Goal: Task Accomplishment & Management: Use online tool/utility

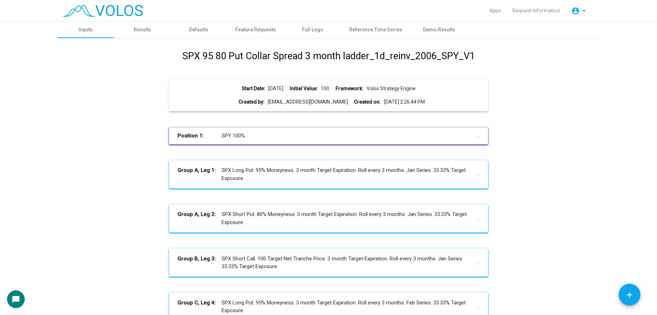
click at [188, 59] on h1 "SPX 95 80 Put Collar Spread 3 month ladder_1d_reinv_2006_SPY_V1" at bounding box center [328, 56] width 293 height 14
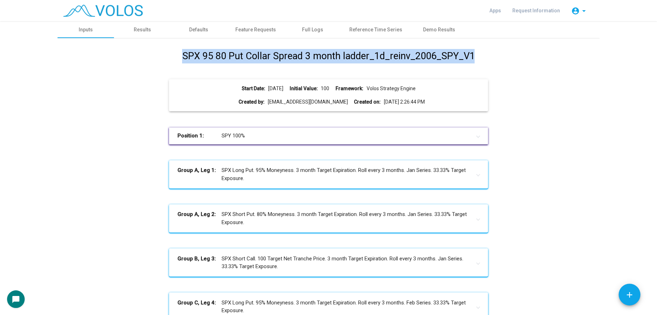
drag, startPoint x: 491, startPoint y: 53, endPoint x: 179, endPoint y: 57, distance: 312.7
click at [179, 57] on div "SPX 95 80 Put Collar Spread 3 month ladder_1d_reinv_2006_SPY_V1 Start Date: 200…" at bounding box center [328, 317] width 531 height 537
copy h1 "SPX 95 80 Put Collar Spread 3 month ladder_1d_reinv_2006_SPY_V1"
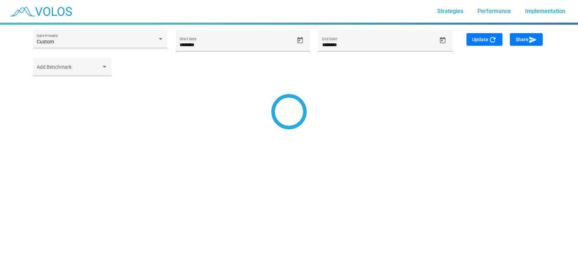
type input "*********"
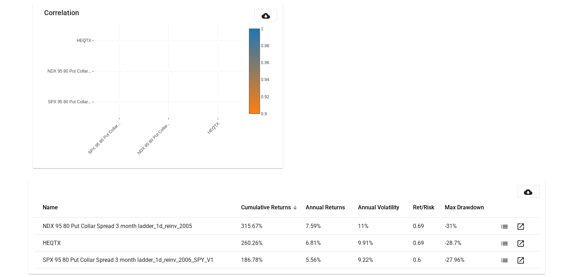
scroll to position [775, 0]
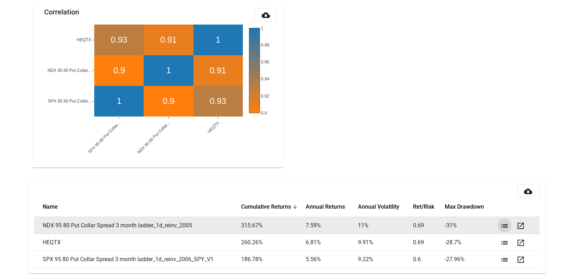
click at [507, 223] on mat-icon "list" at bounding box center [504, 226] width 8 height 8
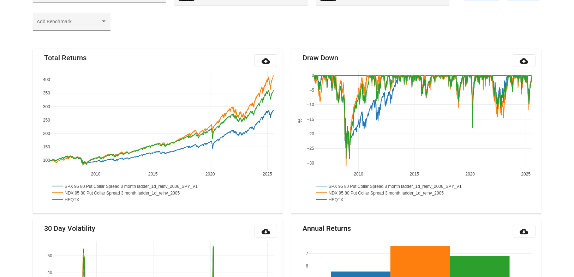
scroll to position [0, 0]
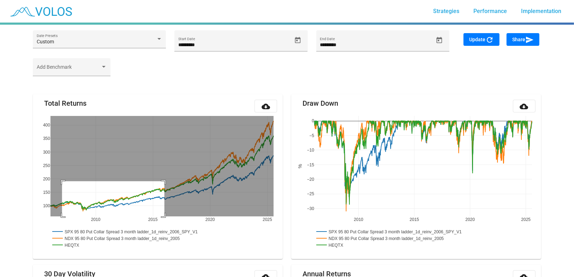
drag, startPoint x: 62, startPoint y: 181, endPoint x: 164, endPoint y: 221, distance: 110.0
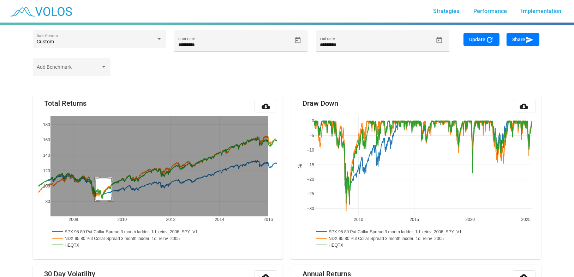
drag, startPoint x: 96, startPoint y: 178, endPoint x: 115, endPoint y: 202, distance: 30.9
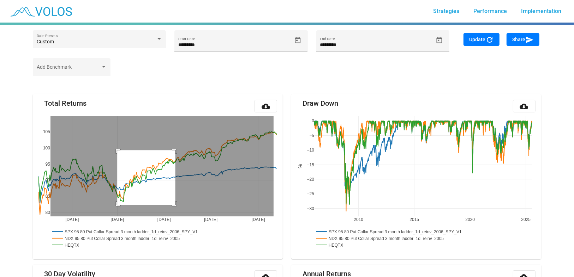
drag, startPoint x: 117, startPoint y: 150, endPoint x: 175, endPoint y: 205, distance: 79.9
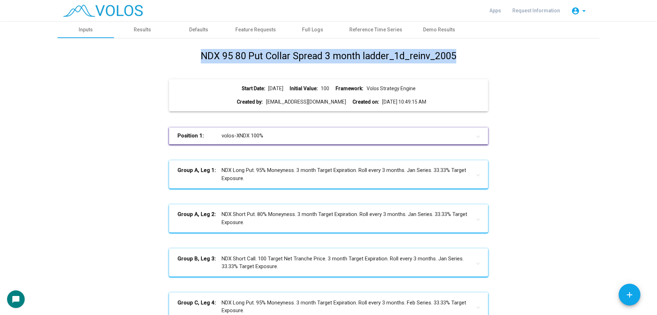
drag, startPoint x: 471, startPoint y: 55, endPoint x: 187, endPoint y: 48, distance: 283.8
click at [187, 48] on div "NDX 95 80 Put Collar Spread 3 month ladder_1d_reinv_2005 Start Date: 2005-01-21…" at bounding box center [329, 312] width 542 height 548
copy h1 "NDX 95 80 Put Collar Spread 3 month ladder_1d_reinv_2005"
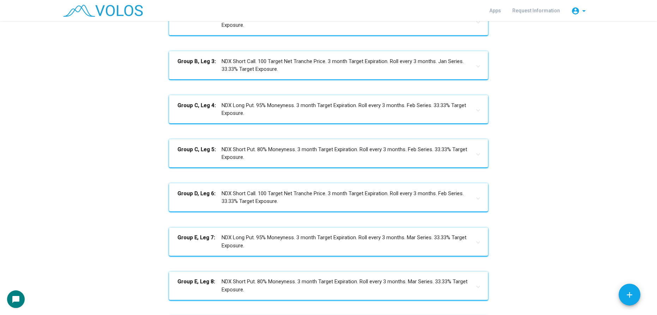
scroll to position [299, 0]
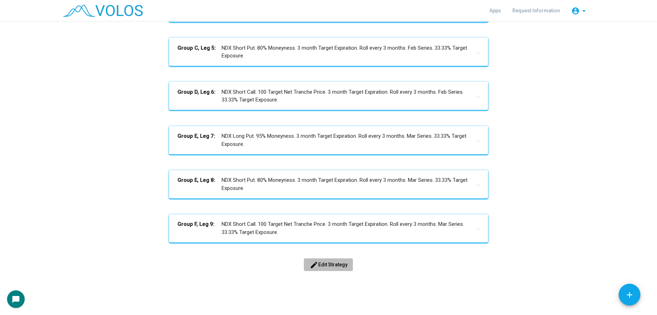
click at [331, 264] on span "edit Edit Strategy" at bounding box center [328, 265] width 38 height 6
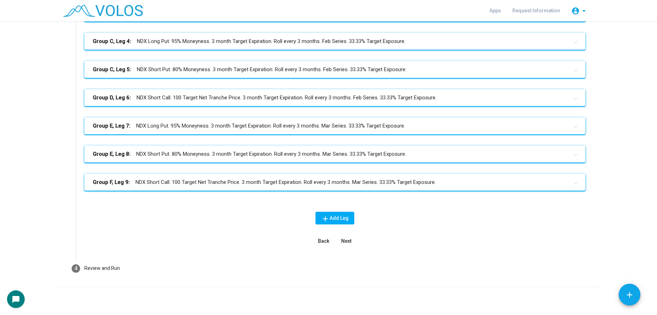
scroll to position [194, 0]
drag, startPoint x: 145, startPoint y: 272, endPoint x: 145, endPoint y: 268, distance: 3.9
click at [145, 272] on mat-step-header "4 Review and Run" at bounding box center [328, 269] width 531 height 25
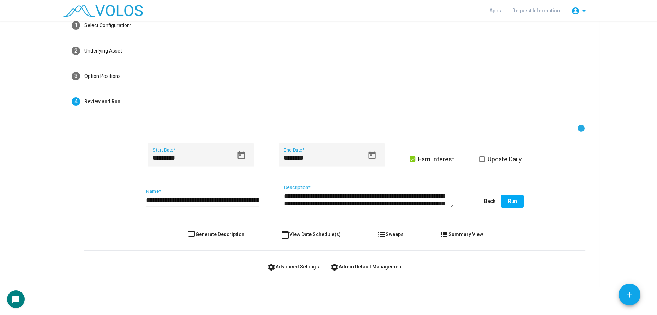
click at [226, 232] on span "chat_bubble_outline Generate Description" at bounding box center [216, 235] width 58 height 6
type textarea "**********"
click at [238, 156] on icon "Open calendar" at bounding box center [240, 155] width 7 height 8
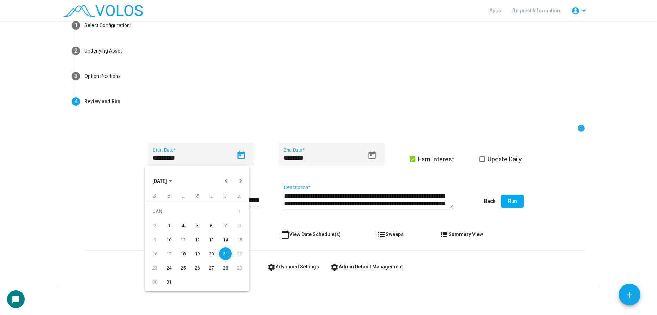
click at [172, 178] on span "JAN 2005" at bounding box center [162, 181] width 20 height 6
click at [204, 217] on div "2006" at bounding box center [209, 217] width 22 height 13
click at [150, 214] on div "JAN" at bounding box center [160, 217] width 22 height 13
click at [216, 253] on div "19" at bounding box center [211, 254] width 13 height 13
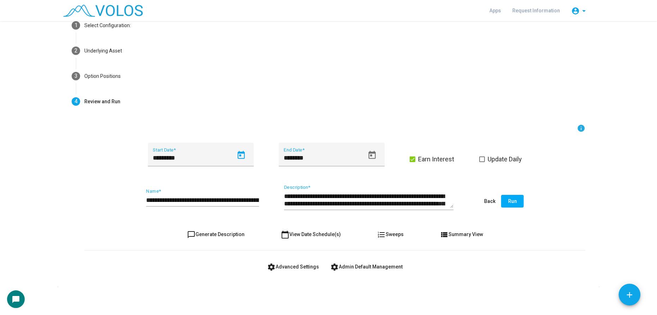
type input "*********"
click at [220, 235] on span "chat_bubble_outline Generate Description" at bounding box center [216, 235] width 58 height 6
click at [251, 199] on input "**********" at bounding box center [202, 200] width 113 height 7
type input "**********"
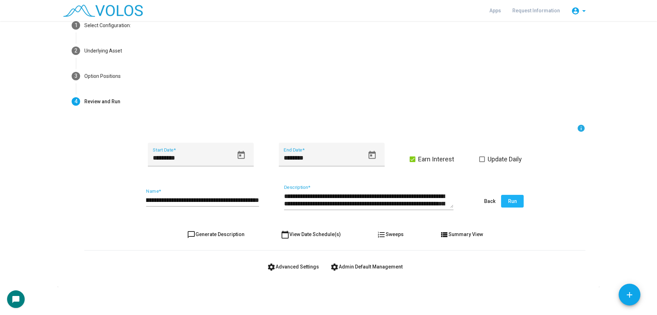
click at [515, 198] on button "Run" at bounding box center [512, 201] width 23 height 13
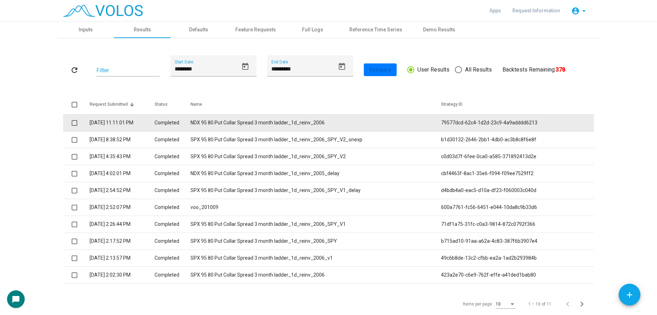
click at [225, 124] on td "NDX 95 80 Put Collar Spread 3 month ladder_1d_reinv_2006" at bounding box center [316, 123] width 251 height 17
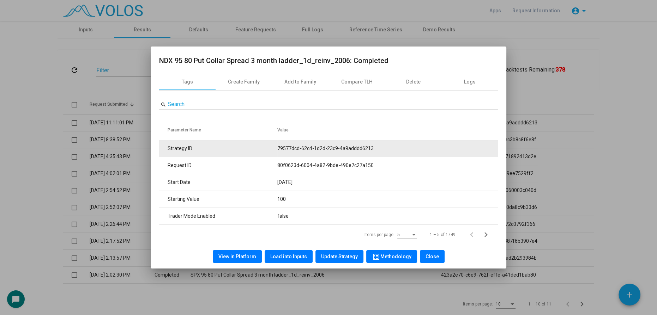
drag, startPoint x: 274, startPoint y: 147, endPoint x: 387, endPoint y: 146, distance: 112.9
click at [387, 146] on tr "Strategy ID 79577dcd-62c4-1d2d-23c9-4a9adddd6213" at bounding box center [328, 148] width 339 height 17
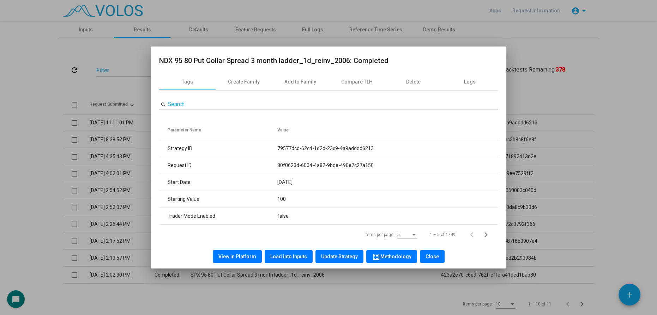
copy tr "79577dcd-62c4-1d2d-23c9-4a9adddd6213"
drag, startPoint x: 347, startPoint y: 60, endPoint x: 160, endPoint y: 58, distance: 187.4
click at [160, 58] on h2 "NDX 95 80 Put Collar Spread 3 month ladder_1d_reinv_2006: Completed" at bounding box center [328, 60] width 339 height 11
copy h2 "NDX 95 80 Put Collar Spread 3 month ladder_1d_reinv_2006"
click at [6, 136] on div at bounding box center [328, 157] width 657 height 315
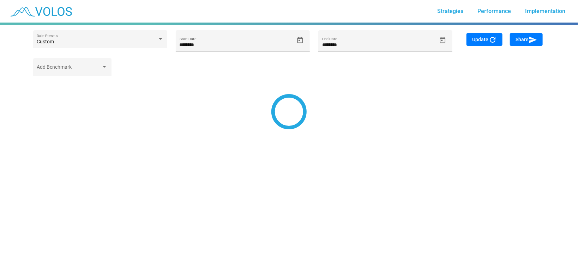
type input "*********"
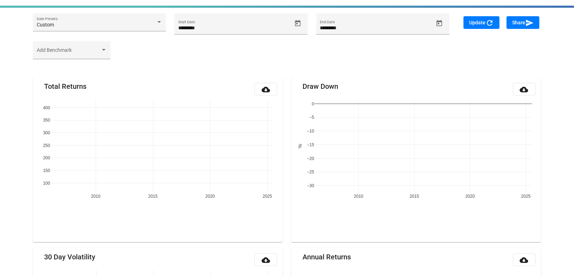
scroll to position [83, 0]
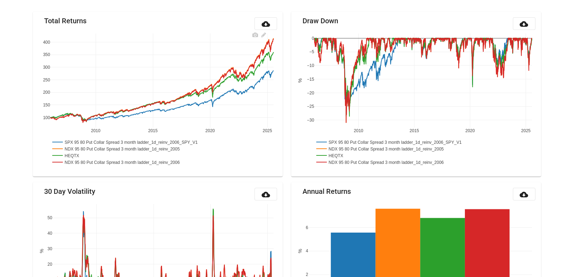
drag, startPoint x: 206, startPoint y: 159, endPoint x: 64, endPoint y: 161, distance: 142.2
click at [64, 161] on g "SPX 95 80 Put Collar Spread 3 month ladder_1d_reinv_2006_SPY_V1 NDX 95 80 Put C…" at bounding box center [133, 152] width 166 height 30
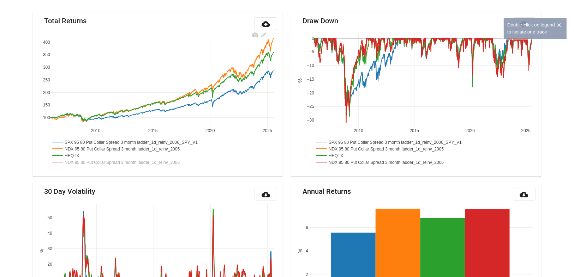
drag, startPoint x: 222, startPoint y: 168, endPoint x: 154, endPoint y: 163, distance: 67.9
click at [154, 163] on div "2010 2015 2020 2025 100 150 200 250 300 350 400 SPX 95 80 Put Collar Spread 3 m…" at bounding box center [157, 100] width 239 height 141
click at [155, 161] on rect at bounding box center [123, 162] width 147 height 7
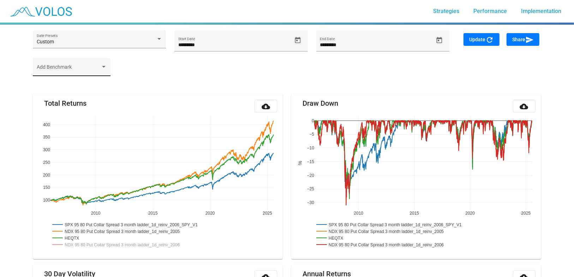
click at [77, 67] on span at bounding box center [69, 70] width 64 height 6
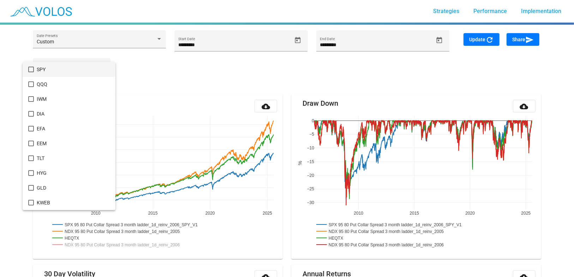
click at [17, 237] on div at bounding box center [287, 138] width 574 height 277
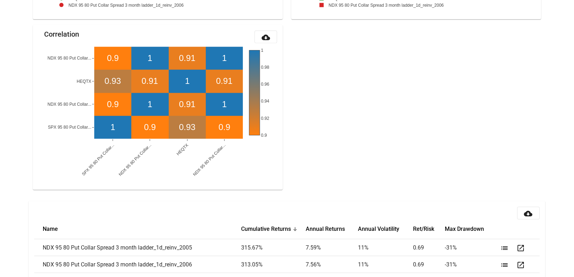
scroll to position [791, 0]
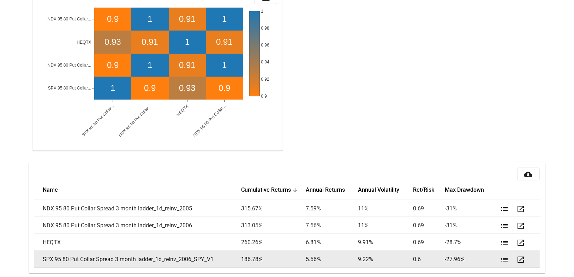
click at [501, 257] on mat-icon "list" at bounding box center [504, 260] width 8 height 8
click at [503, 258] on mat-icon "list" at bounding box center [504, 260] width 8 height 8
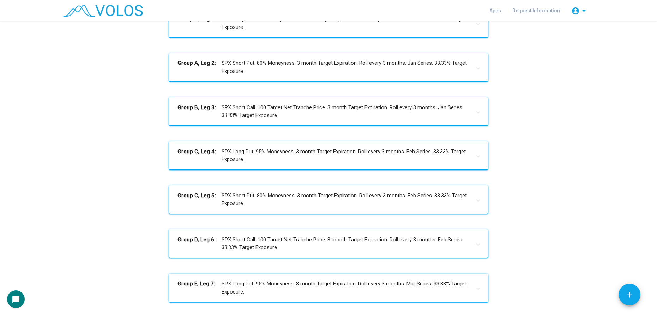
scroll to position [299, 0]
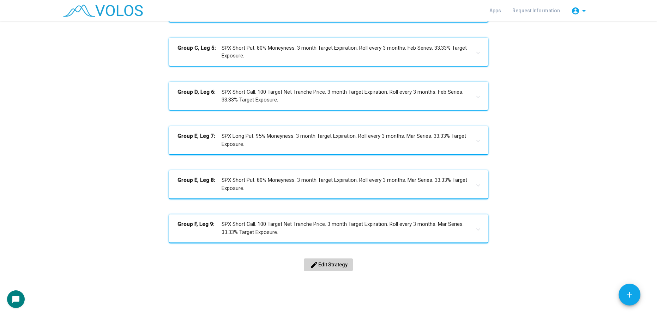
click at [321, 269] on button "edit Edit Strategy" at bounding box center [328, 265] width 49 height 13
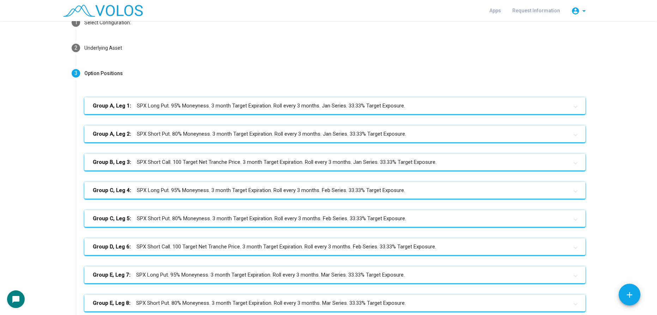
scroll to position [0, 0]
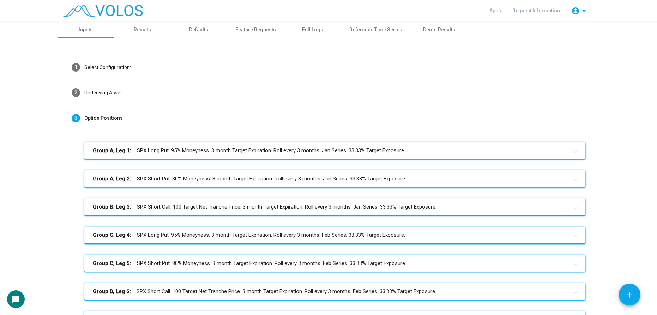
click at [258, 147] on mat-panel-title "Group A, Leg 1: SPX Long Put. 95% Moneyness. 3 month Target Expiration. Roll ev…" at bounding box center [331, 151] width 476 height 8
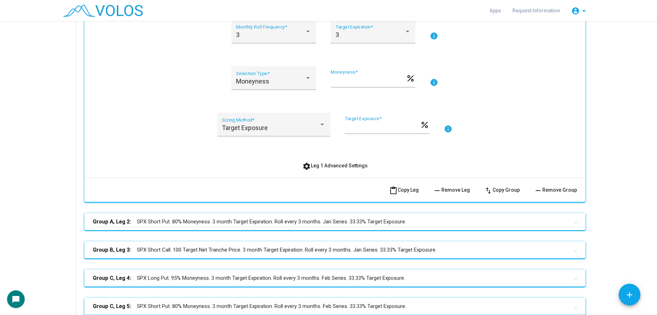
scroll to position [192, 0]
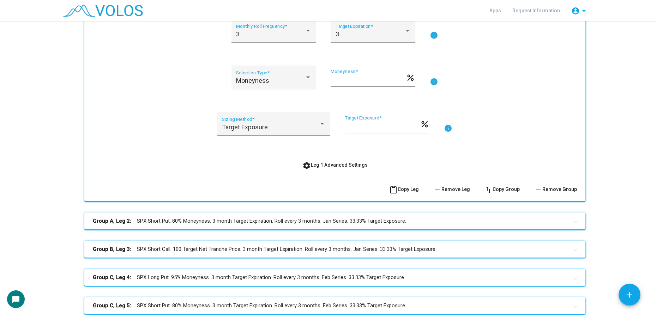
click at [320, 159] on button "settings Leg 1 Advanced Settings" at bounding box center [335, 165] width 77 height 13
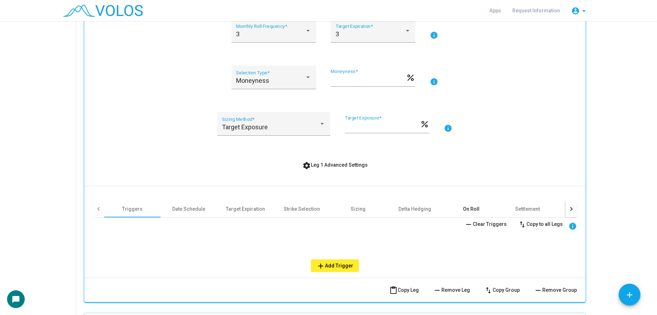
click at [471, 207] on div "On Roll" at bounding box center [471, 209] width 17 height 7
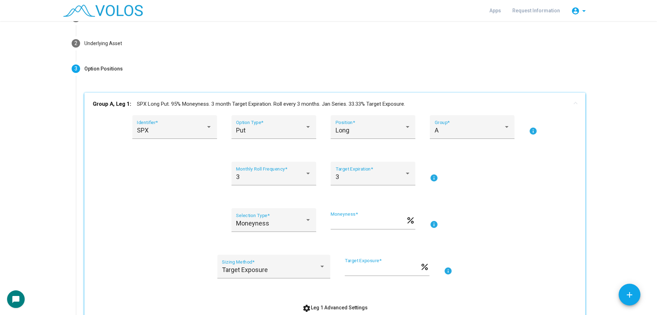
scroll to position [0, 0]
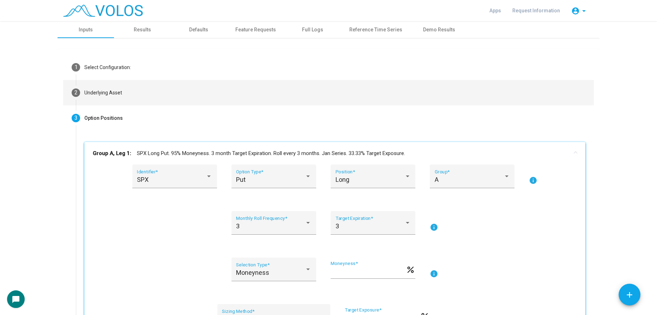
click at [144, 88] on mat-step-header "2 Underlying Asset" at bounding box center [328, 92] width 531 height 25
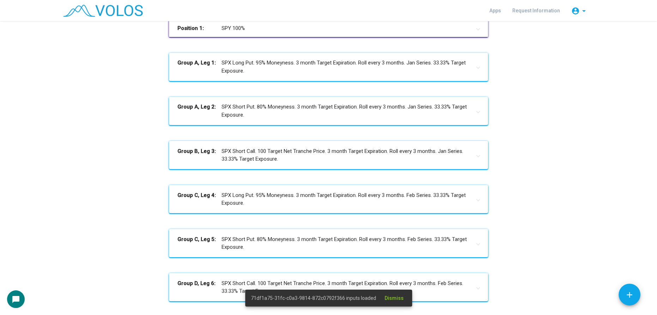
scroll to position [299, 0]
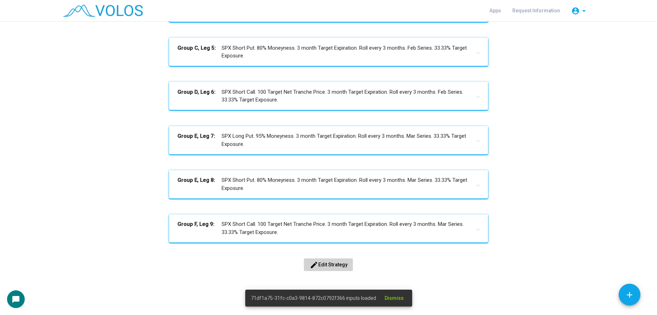
click at [337, 263] on span "edit Edit Strategy" at bounding box center [328, 265] width 38 height 6
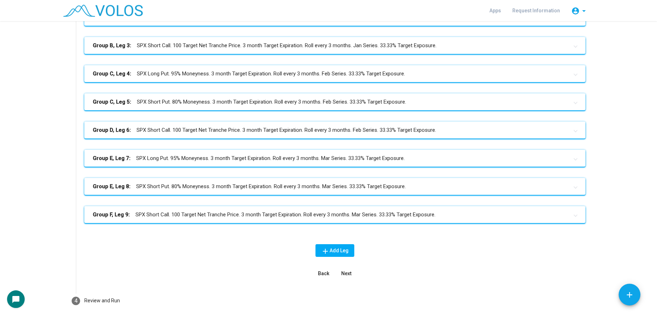
scroll to position [1, 0]
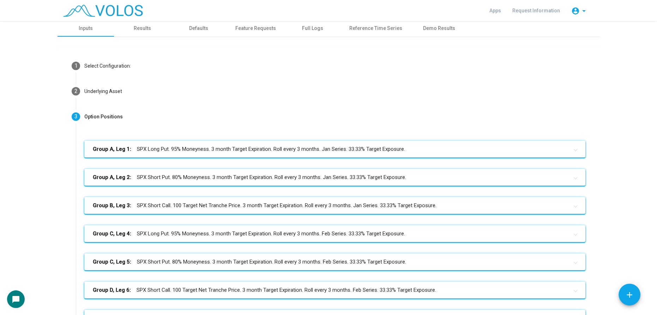
click at [265, 143] on mat-expansion-panel-header "Group A, Leg 1: SPX Long Put. 95% Moneyness. 3 month Target Expiration. Roll ev…" at bounding box center [334, 149] width 501 height 17
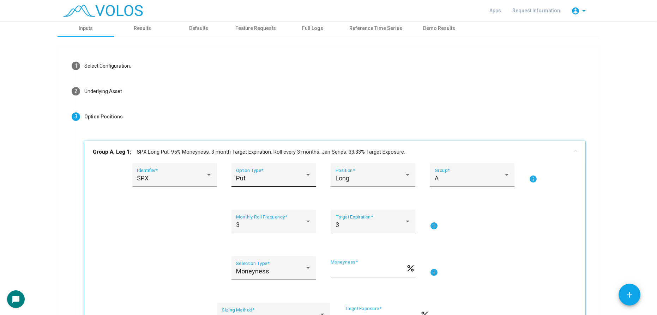
scroll to position [194, 0]
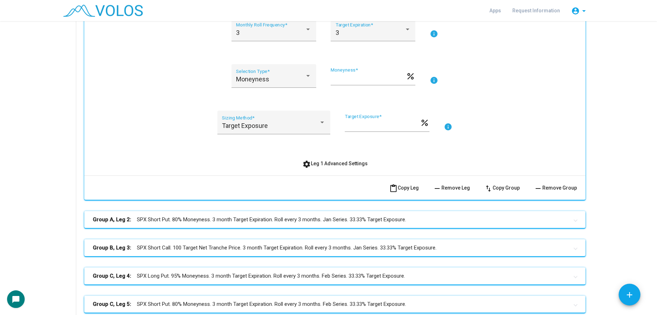
click at [326, 166] on button "settings Leg 1 Advanced Settings" at bounding box center [335, 163] width 77 height 13
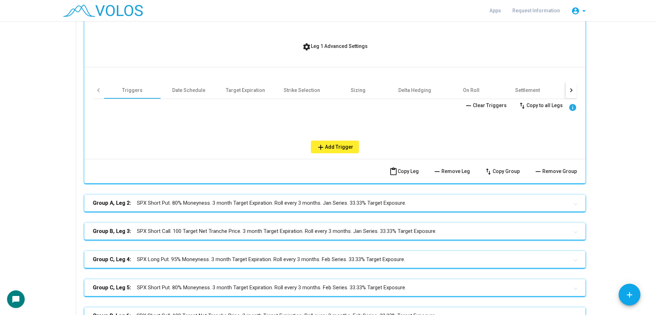
scroll to position [322, 0]
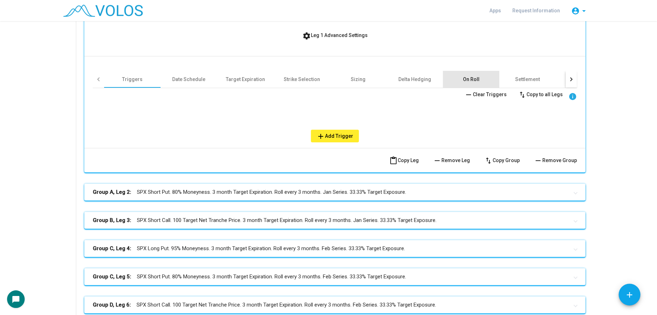
click at [464, 76] on div "On Roll" at bounding box center [471, 79] width 17 height 7
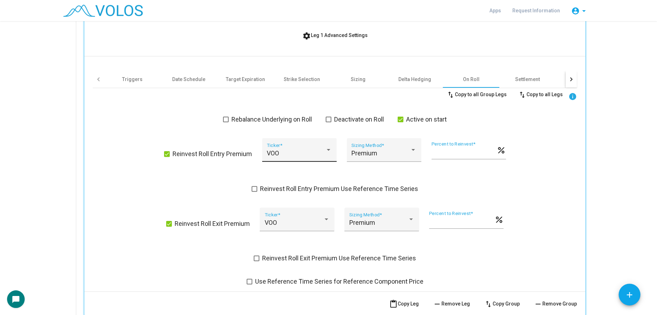
click at [302, 150] on div "VOO" at bounding box center [296, 153] width 59 height 7
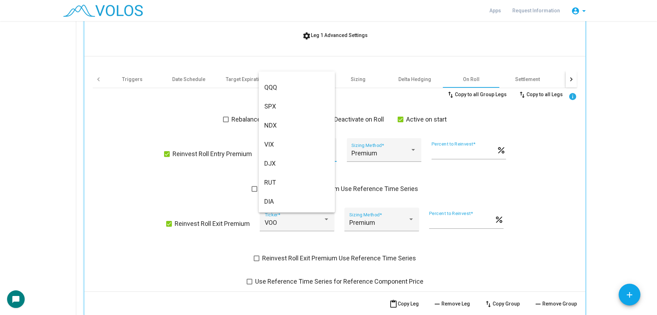
scroll to position [0, 0]
click at [271, 82] on span "SPY" at bounding box center [296, 81] width 65 height 19
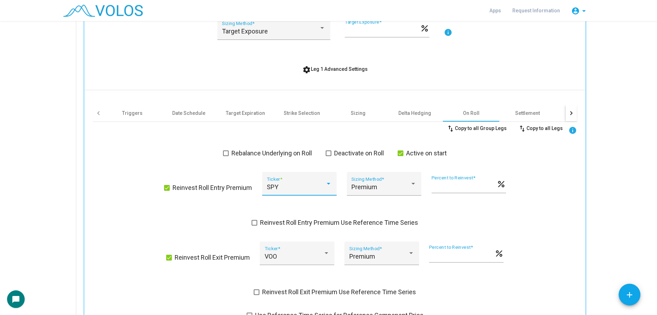
scroll to position [289, 0]
click at [281, 256] on div "VOO" at bounding box center [294, 256] width 59 height 7
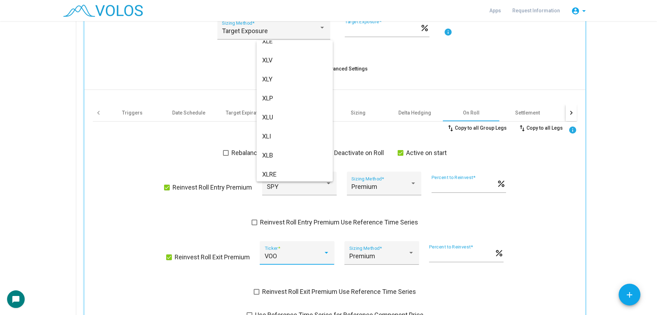
scroll to position [0, 0]
click at [288, 47] on span "SPY" at bounding box center [294, 50] width 65 height 19
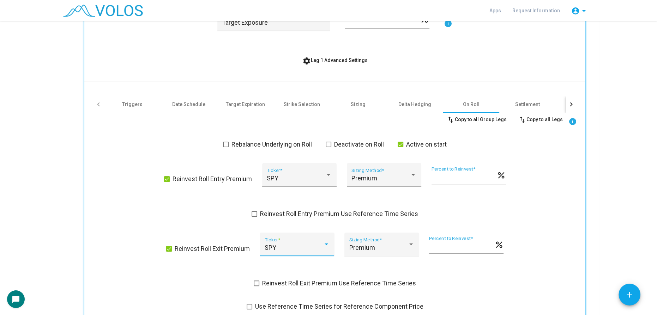
scroll to position [289, 0]
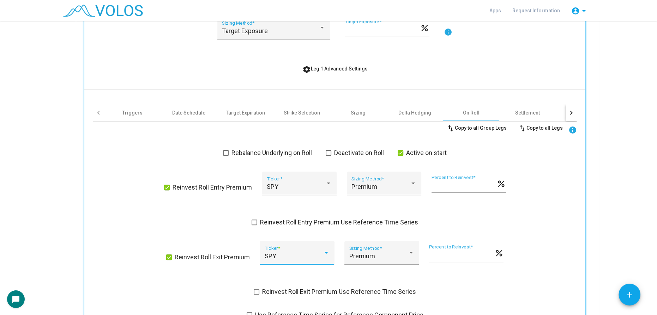
click at [534, 127] on span "swap_vert Copy to all Legs" at bounding box center [540, 128] width 45 height 6
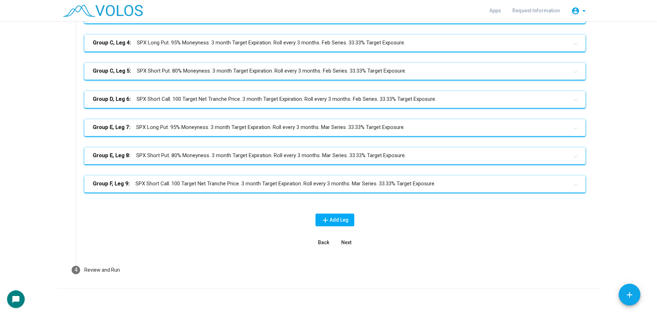
click at [325, 182] on mat-panel-title "Group F, Leg 9: SPX Short Call. 100 Target Net Tranche Price. 3 month Target Ex…" at bounding box center [331, 184] width 476 height 8
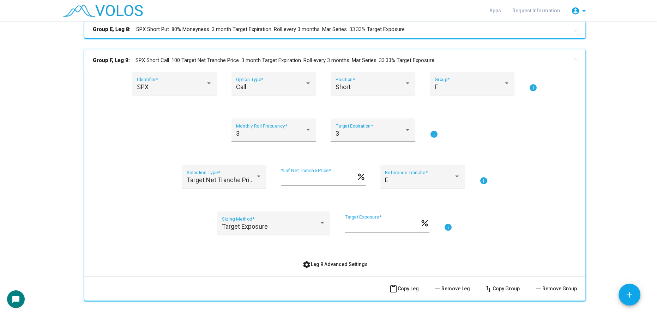
scroll to position [809, 0]
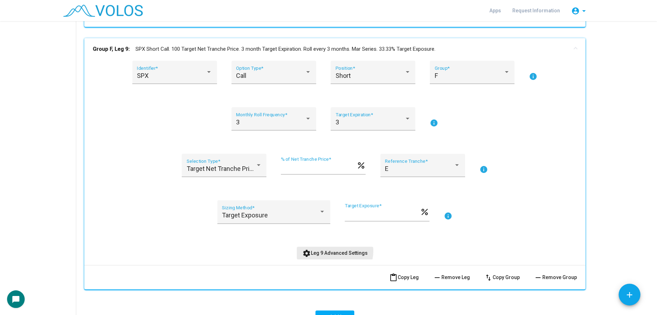
click at [330, 251] on span "settings Leg 9 Advanced Settings" at bounding box center [334, 254] width 65 height 6
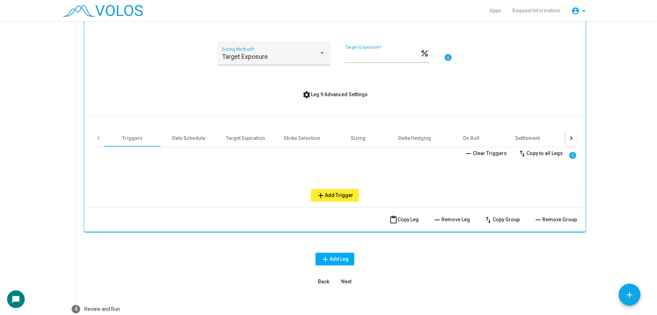
scroll to position [970, 0]
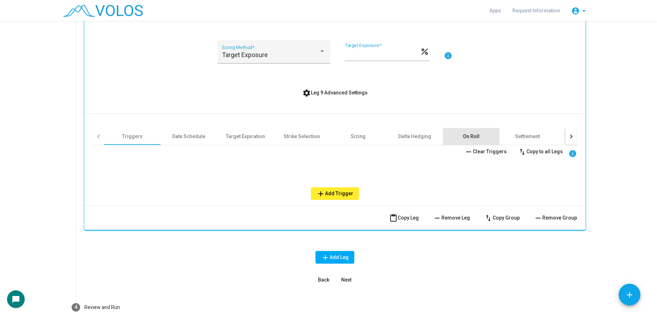
click at [463, 133] on div "On Roll" at bounding box center [471, 136] width 17 height 7
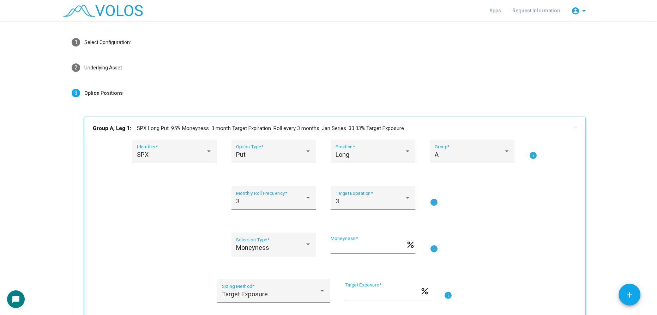
scroll to position [0, 0]
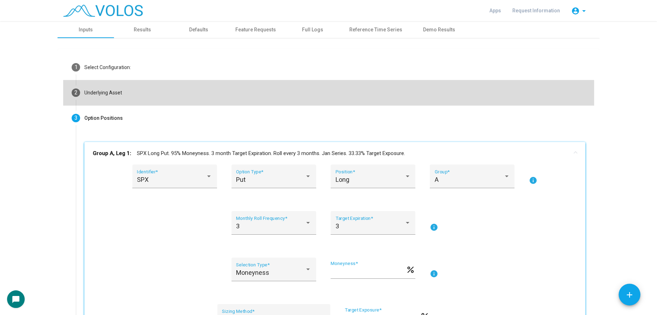
click at [206, 95] on mat-step-header "2 Underlying Asset" at bounding box center [328, 92] width 531 height 25
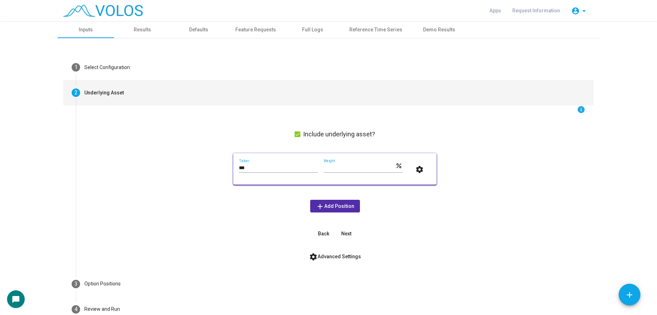
scroll to position [41, 0]
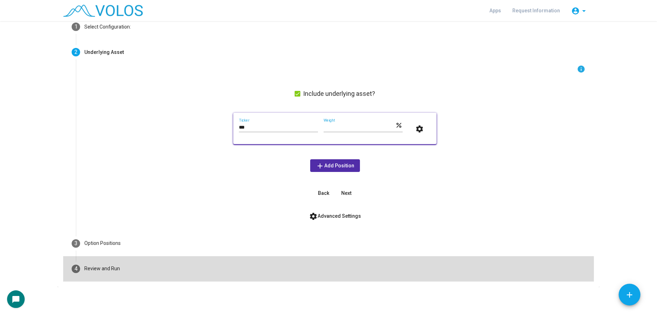
click at [138, 268] on mat-step-header "4 Review and Run" at bounding box center [328, 269] width 531 height 25
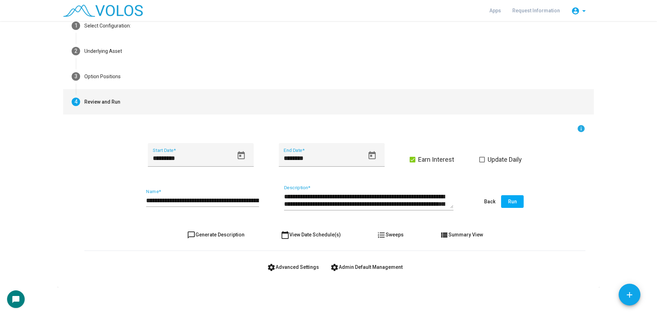
scroll to position [42, 0]
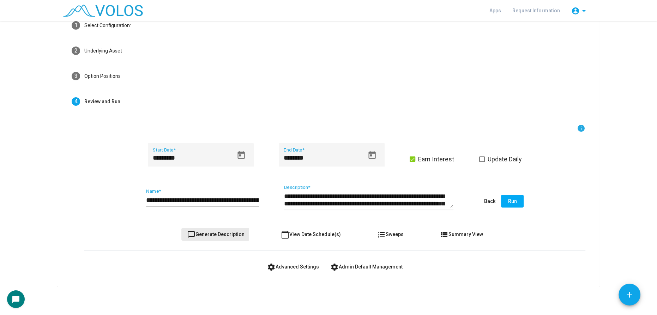
click at [192, 234] on mat-icon "chat_bubble_outline" at bounding box center [191, 235] width 8 height 8
type textarea "**********"
click at [243, 198] on input "**********" at bounding box center [202, 200] width 113 height 7
click at [246, 203] on input "**********" at bounding box center [202, 200] width 113 height 7
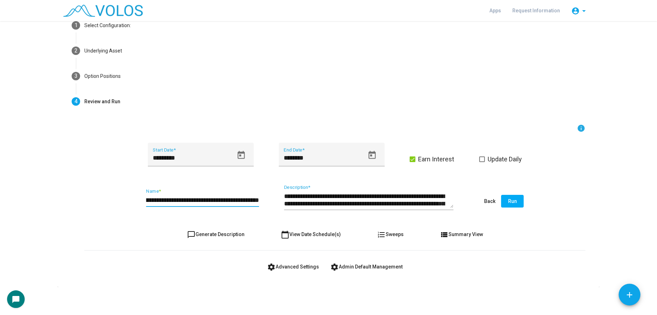
scroll to position [0, 92]
type input "**********"
click at [211, 235] on span "chat_bubble_outline Generate Description" at bounding box center [216, 235] width 58 height 6
click at [510, 201] on span "Run" at bounding box center [512, 202] width 9 height 6
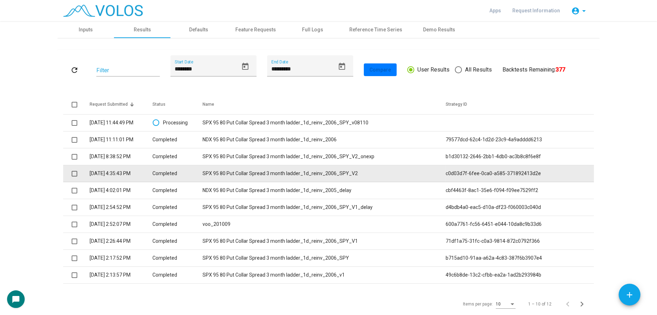
click at [287, 173] on td "SPX 95 80 Put Collar Spread 3 month ladder_1d_reinv_2006_SPY_V2" at bounding box center [324, 173] width 243 height 17
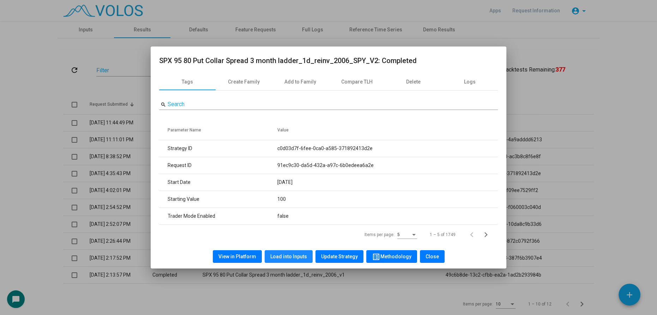
click at [290, 258] on span "Load into Inputs" at bounding box center [288, 257] width 37 height 6
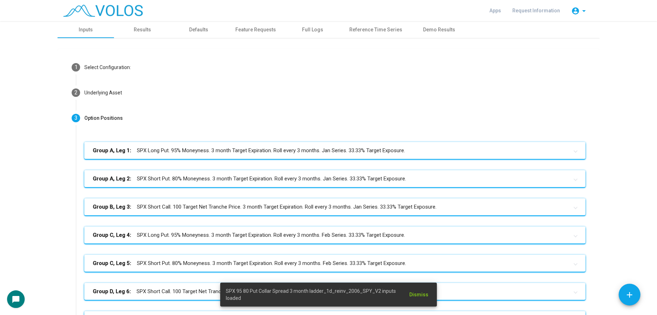
click at [293, 152] on mat-panel-title "Group A, Leg 1: SPX Long Put. 95% Moneyness. 3 month Target Expiration. Roll ev…" at bounding box center [331, 151] width 476 height 8
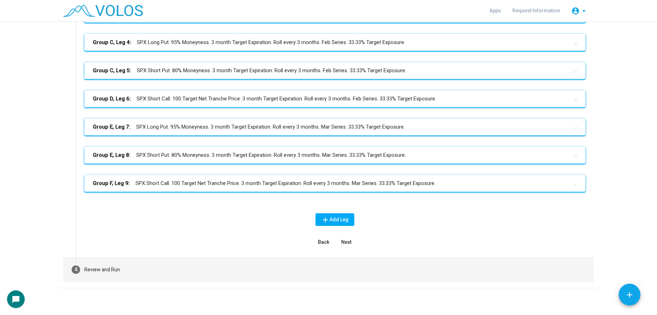
click at [109, 270] on div "Review and Run" at bounding box center [102, 269] width 36 height 7
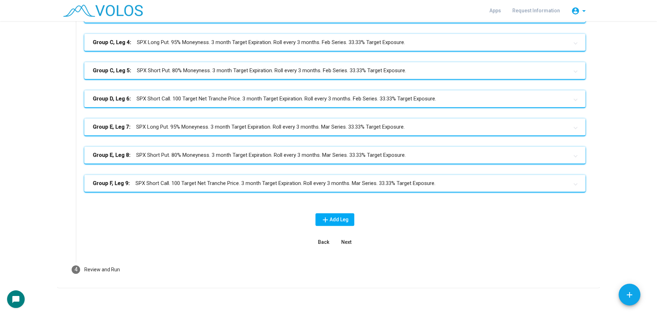
scroll to position [42, 0]
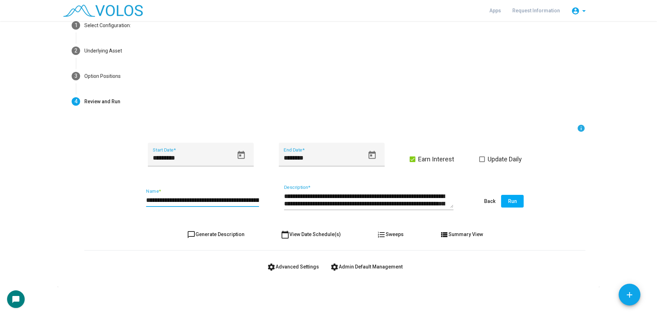
click at [245, 200] on input "**********" at bounding box center [202, 200] width 113 height 7
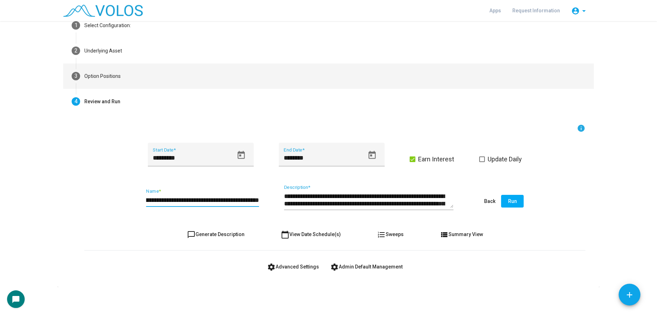
click at [115, 78] on div "Option Positions" at bounding box center [102, 76] width 36 height 7
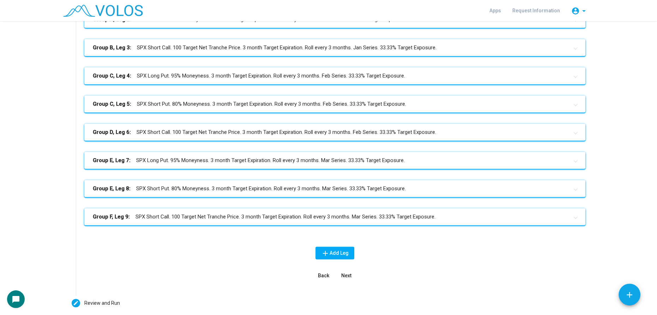
scroll to position [428, 0]
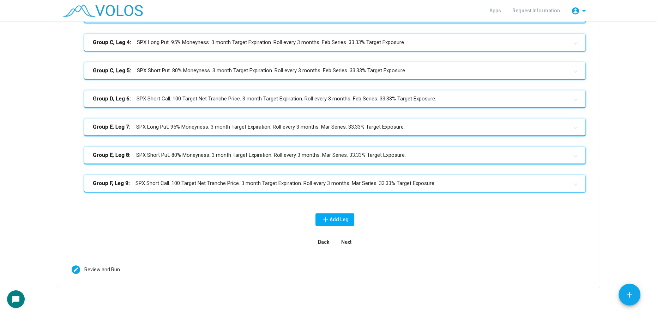
click at [242, 185] on mat-panel-title "Group F, Leg 9: SPX Short Call. 100 Target Net Tranche Price. 3 month Target Ex…" at bounding box center [331, 184] width 476 height 8
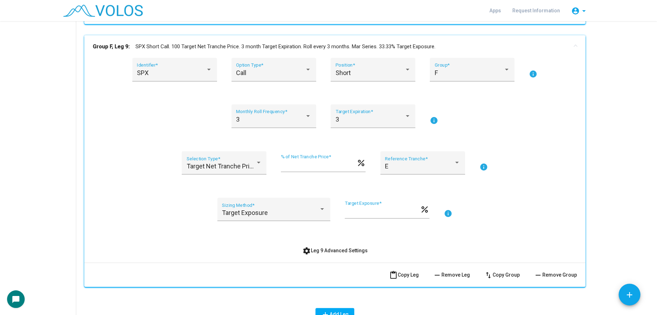
scroll to position [662, 0]
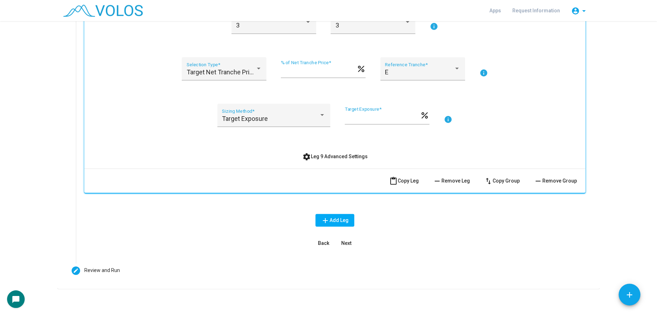
click at [335, 155] on span "settings Leg 9 Advanced Settings" at bounding box center [334, 157] width 65 height 6
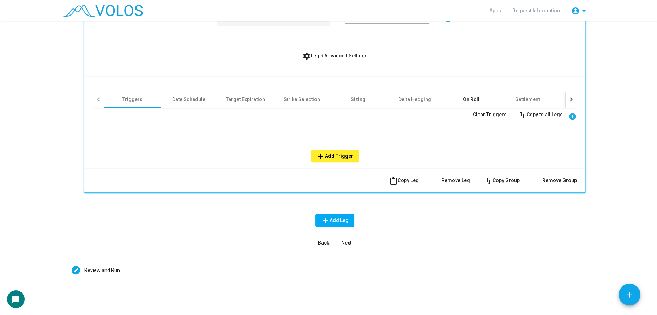
click at [458, 99] on div "On Roll" at bounding box center [471, 99] width 56 height 17
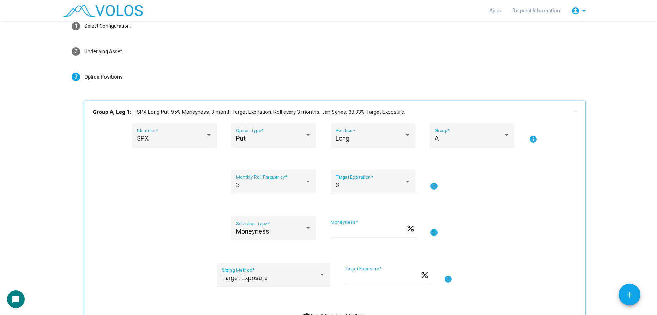
scroll to position [128, 0]
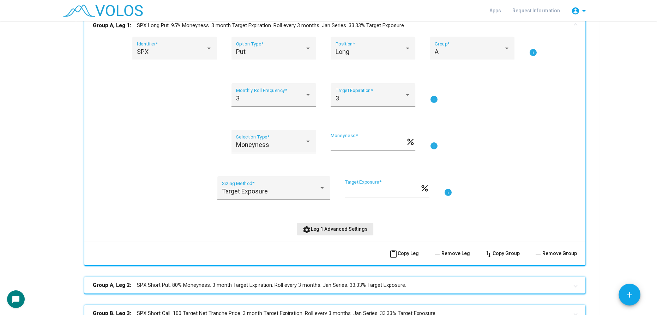
click at [343, 232] on button "settings Leg 1 Advanced Settings" at bounding box center [335, 229] width 77 height 13
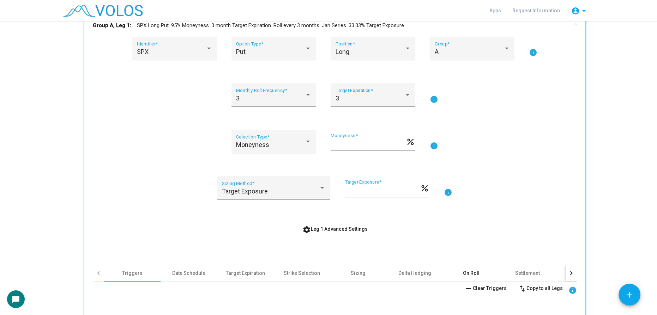
click at [476, 271] on div "On Roll" at bounding box center [471, 273] width 17 height 7
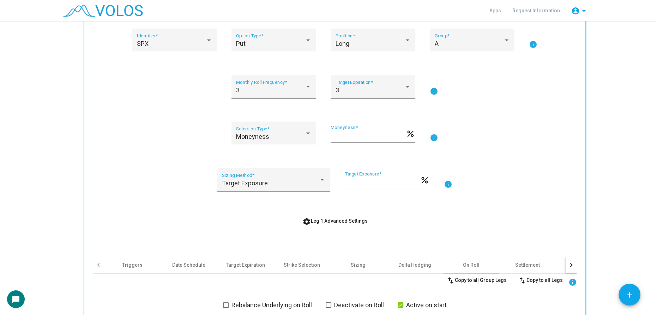
scroll to position [0, 0]
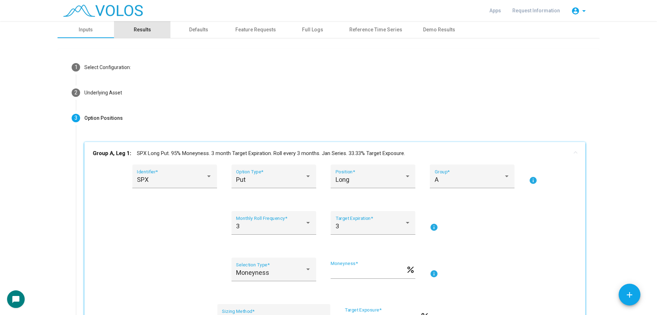
click at [134, 31] on div "Results" at bounding box center [142, 29] width 17 height 7
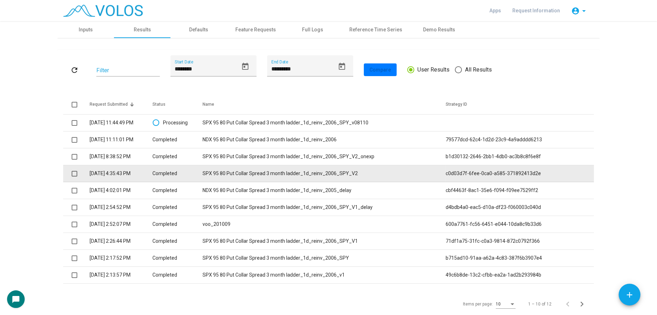
click at [354, 174] on td "SPX 95 80 Put Collar Spread 3 month ladder_1d_reinv_2006_SPY_V2" at bounding box center [324, 173] width 243 height 17
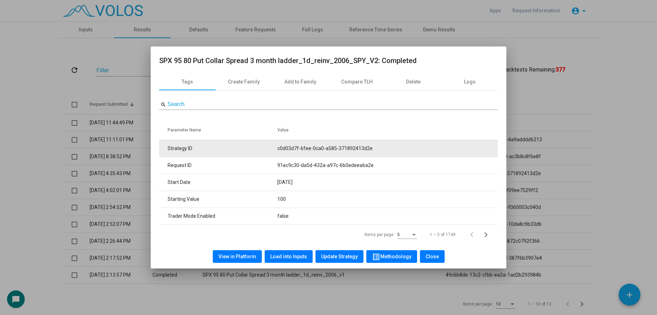
drag, startPoint x: 278, startPoint y: 149, endPoint x: 394, endPoint y: 151, distance: 116.5
click at [394, 151] on tr "Strategy ID c0d03d7f-6fee-0ca0-a585-371892413d2e" at bounding box center [328, 148] width 339 height 17
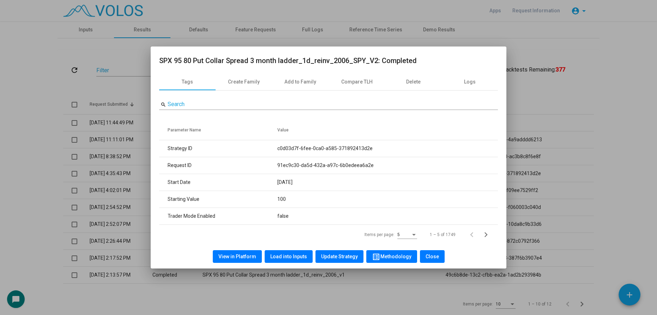
copy tr "c0d03d7f-6fee-0ca0-a585-371892413d2e"
click at [113, 75] on div at bounding box center [328, 157] width 657 height 315
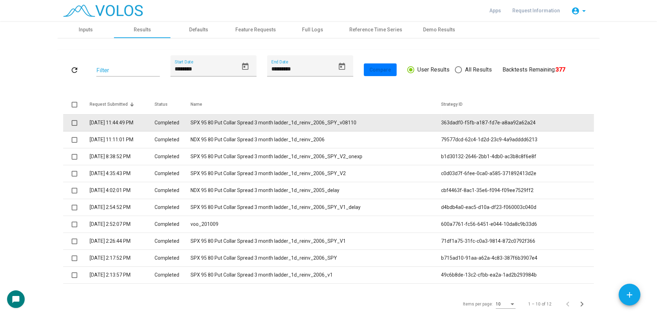
click at [225, 124] on td "SPX 95 80 Put Collar Spread 3 month ladder_1d_reinv_2006_SPY_v08110" at bounding box center [316, 123] width 251 height 17
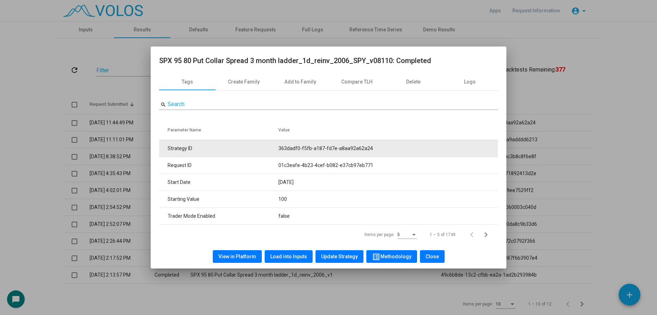
drag, startPoint x: 279, startPoint y: 147, endPoint x: 407, endPoint y: 145, distance: 127.8
click at [407, 145] on tr "Strategy ID 363dadf0-f5fb-a187-fd7e-a8aa92a62a24" at bounding box center [328, 148] width 339 height 17
copy tr "363dadf0-f5fb-a187-fd7e-a8aa92a62a24"
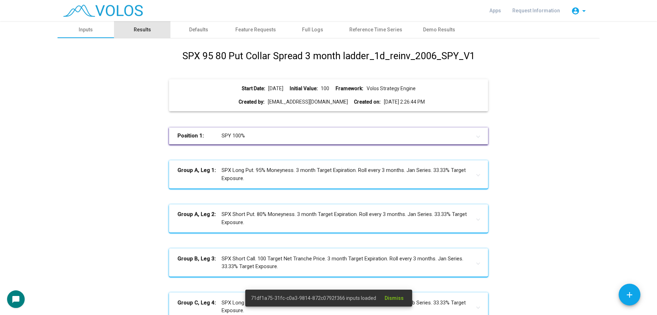
click at [142, 28] on div "Results" at bounding box center [142, 29] width 17 height 7
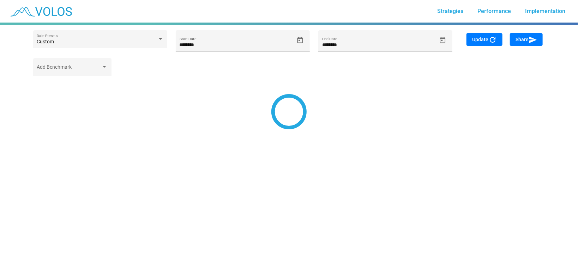
type input "*********"
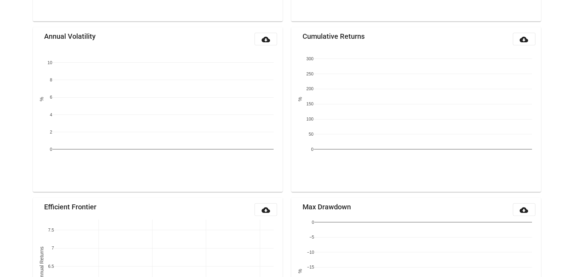
scroll to position [775, 0]
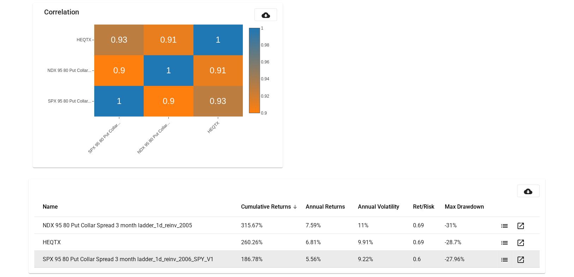
click at [504, 259] on mat-icon "list" at bounding box center [504, 260] width 8 height 8
click at [507, 259] on mat-icon "list" at bounding box center [504, 260] width 8 height 8
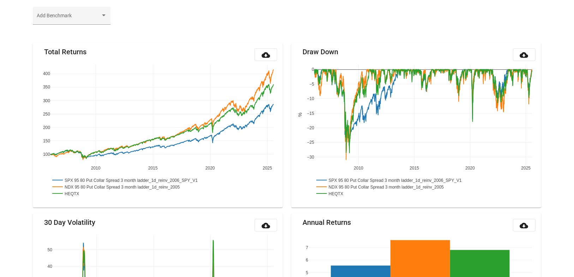
scroll to position [0, 0]
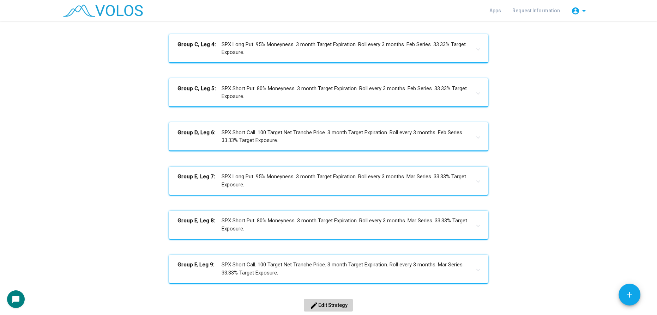
scroll to position [299, 0]
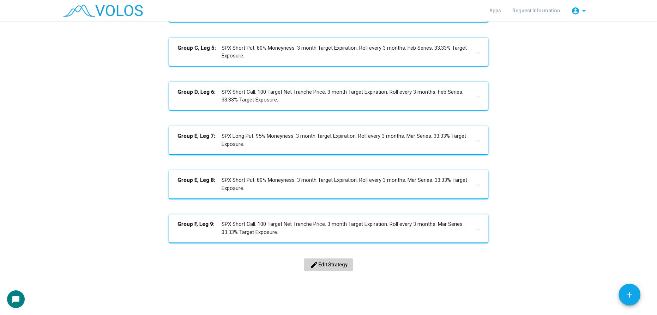
click at [323, 265] on span "edit Edit Strategy" at bounding box center [328, 265] width 38 height 6
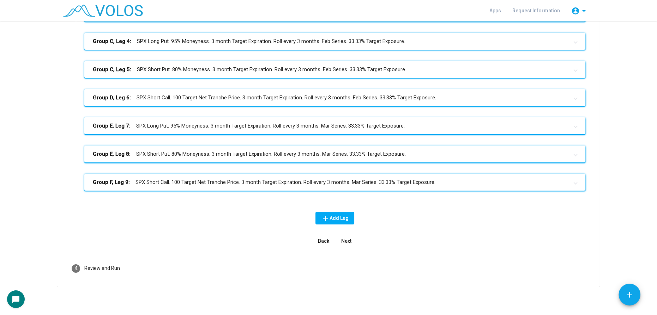
scroll to position [194, 0]
click at [267, 182] on mat-panel-title "Group F, Leg 9: SPX Short Call. 100 Target Net Tranche Price. 3 month Target Ex…" at bounding box center [331, 183] width 476 height 8
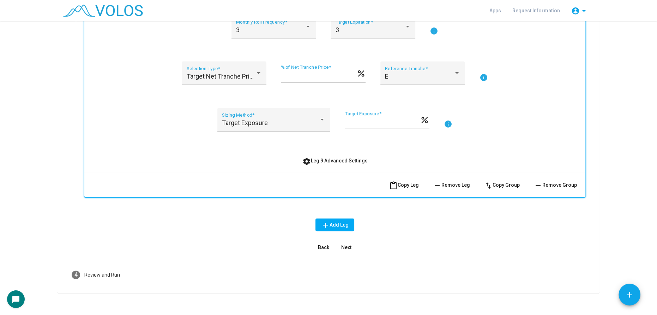
scroll to position [428, 0]
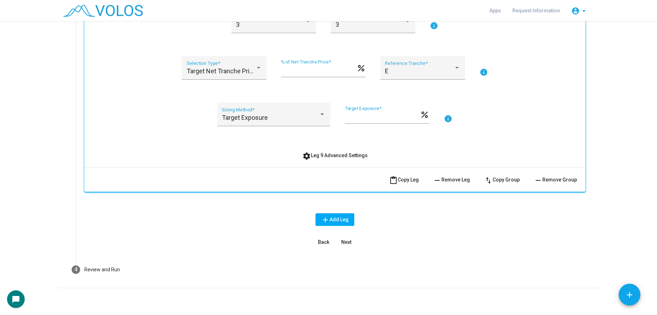
click at [319, 156] on span "settings Leg 9 Advanced Settings" at bounding box center [334, 156] width 65 height 6
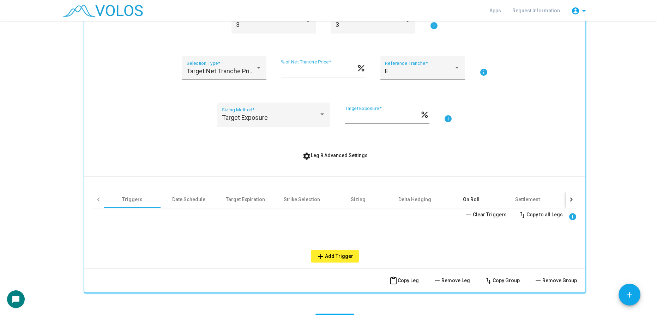
click at [465, 200] on div "On Roll" at bounding box center [471, 199] width 17 height 7
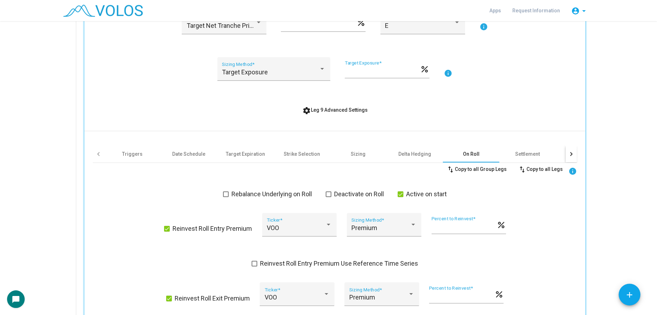
scroll to position [460, 0]
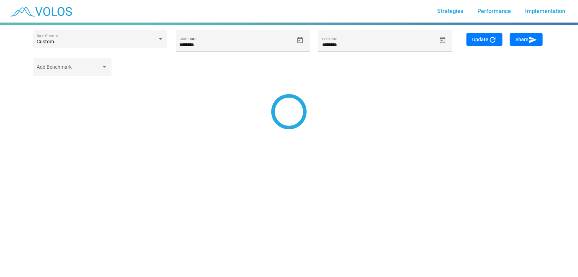
type input "*********"
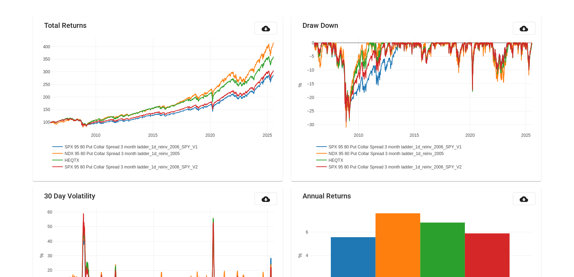
scroll to position [83, 0]
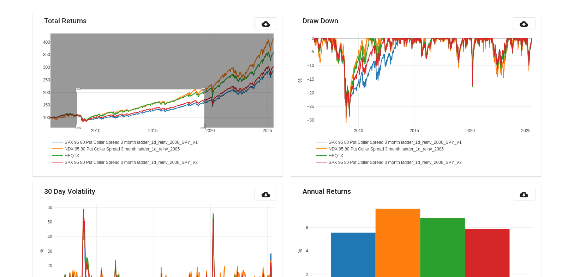
drag, startPoint x: 77, startPoint y: 89, endPoint x: 204, endPoint y: 138, distance: 136.3
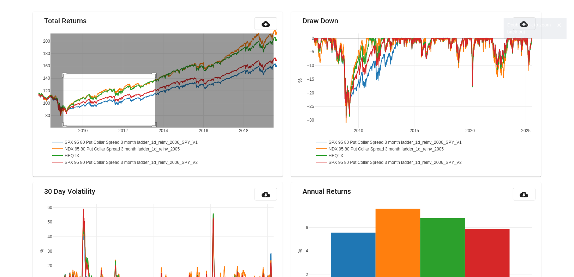
drag, startPoint x: 64, startPoint y: 74, endPoint x: 155, endPoint y: 125, distance: 105.2
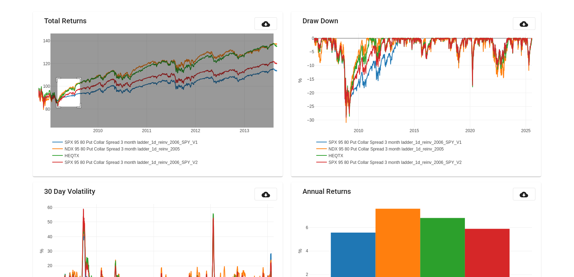
drag, startPoint x: 58, startPoint y: 78, endPoint x: 80, endPoint y: 106, distance: 35.9
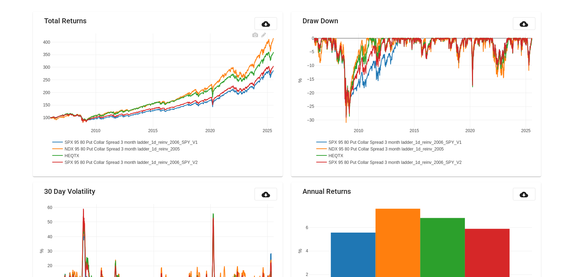
click at [40, 100] on div "2010 2015 2020 2025 100 150 200 250 300 350 400 SPX 95 80 Put Collar Spread 3 m…" at bounding box center [157, 100] width 239 height 141
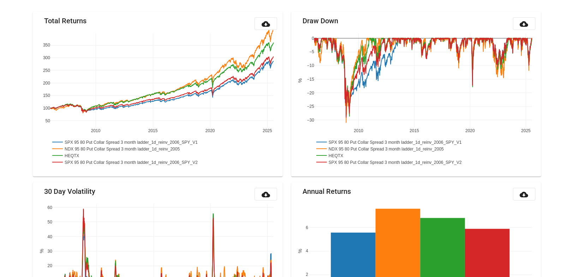
drag, startPoint x: 50, startPoint y: 96, endPoint x: 98, endPoint y: 87, distance: 48.9
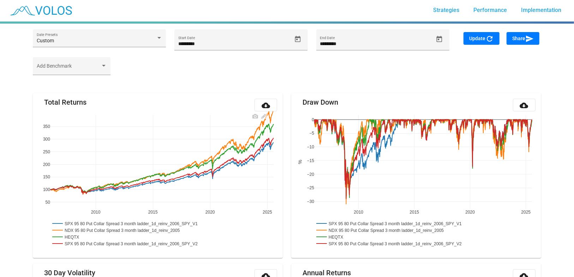
scroll to position [0, 0]
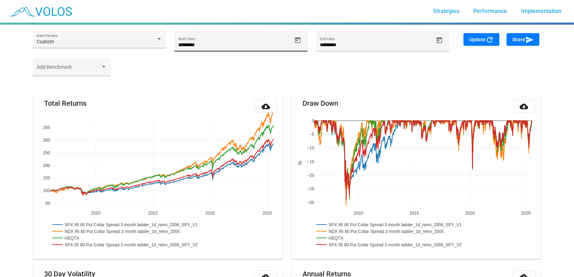
click at [300, 38] on icon "Open calendar" at bounding box center [298, 40] width 6 height 6
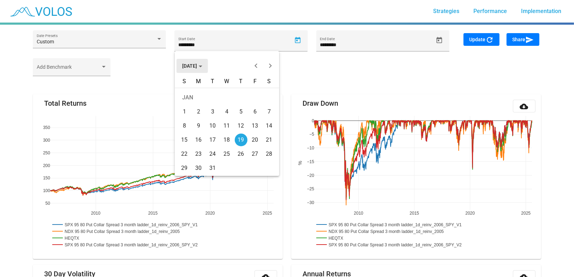
click at [198, 64] on span "JAN 2006" at bounding box center [192, 66] width 20 height 6
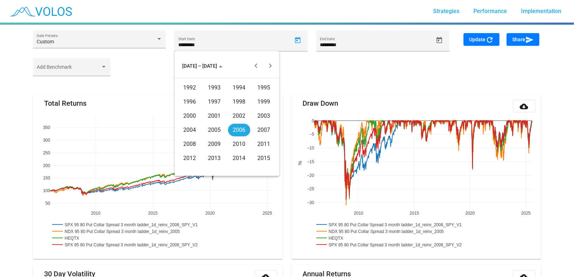
click at [213, 147] on div "2009" at bounding box center [214, 144] width 22 height 13
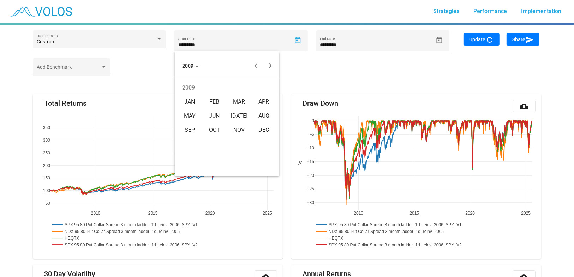
click at [262, 128] on div "DEC" at bounding box center [264, 130] width 22 height 13
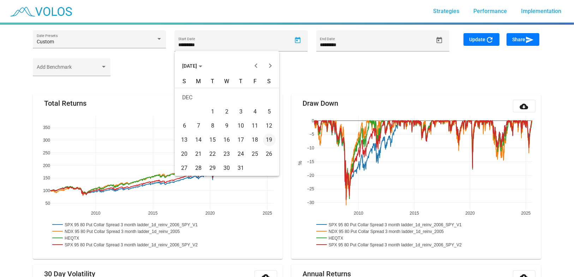
click at [255, 154] on div "25" at bounding box center [255, 154] width 13 height 13
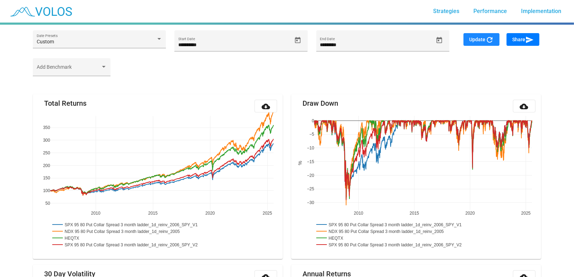
click at [476, 36] on button "Update refresh" at bounding box center [481, 39] width 36 height 13
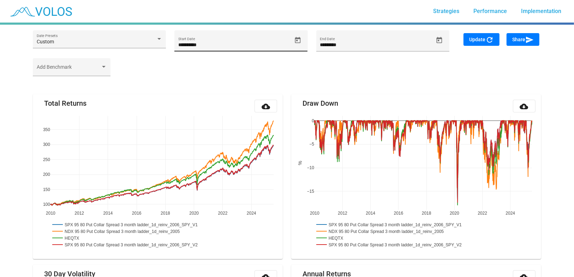
click at [296, 40] on icon "Open calendar" at bounding box center [298, 40] width 6 height 6
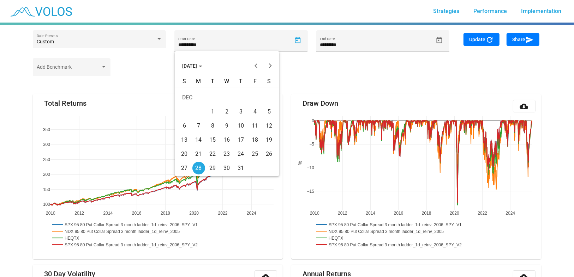
click at [195, 62] on button "DEC 2009" at bounding box center [191, 66] width 31 height 14
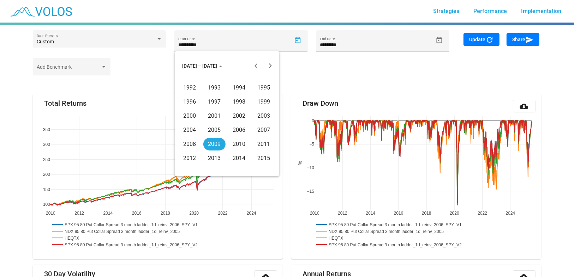
click at [261, 142] on div "2011" at bounding box center [264, 144] width 22 height 13
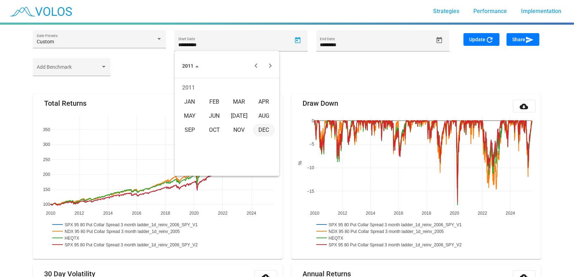
click at [238, 99] on div "MAR" at bounding box center [239, 102] width 22 height 13
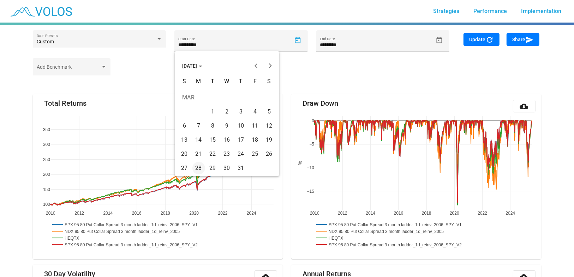
click at [256, 111] on div "4" at bounding box center [255, 112] width 13 height 13
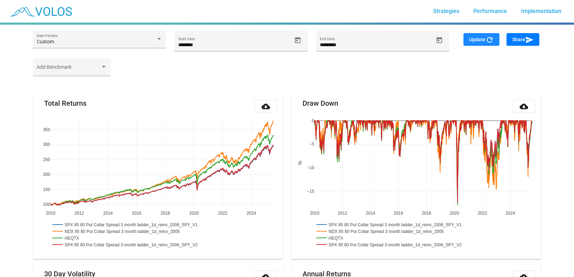
click at [478, 37] on span "Update refresh" at bounding box center [481, 40] width 25 height 6
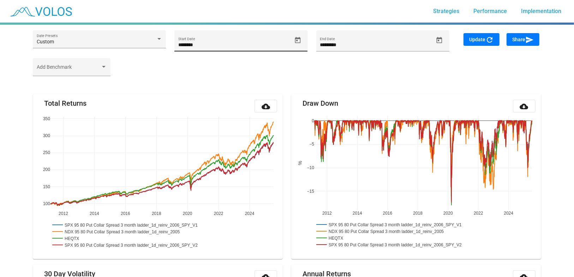
click at [300, 42] on icon "Open calendar" at bounding box center [298, 40] width 6 height 6
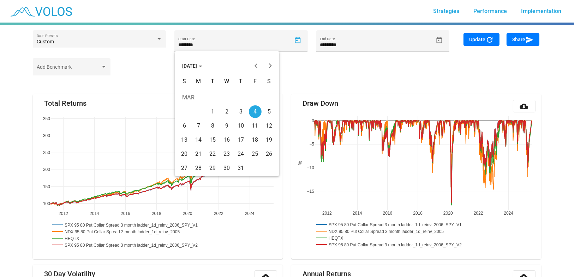
click at [202, 69] on span "MAR 2011" at bounding box center [192, 66] width 20 height 6
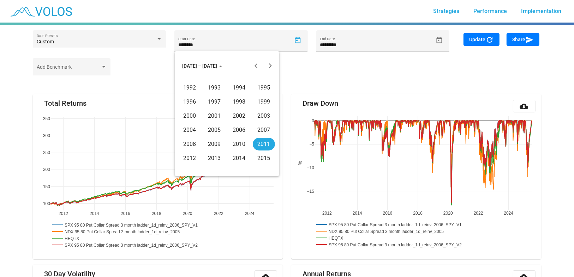
click at [265, 159] on div "2015" at bounding box center [264, 158] width 22 height 13
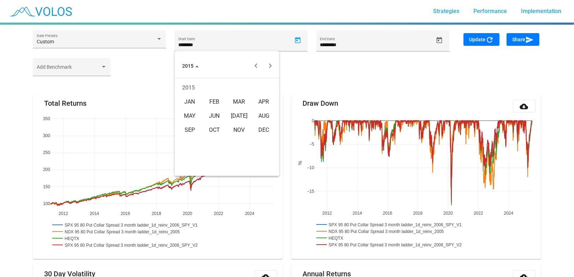
click at [237, 94] on td "2015" at bounding box center [226, 88] width 99 height 14
click at [246, 101] on div "MAR" at bounding box center [239, 102] width 22 height 13
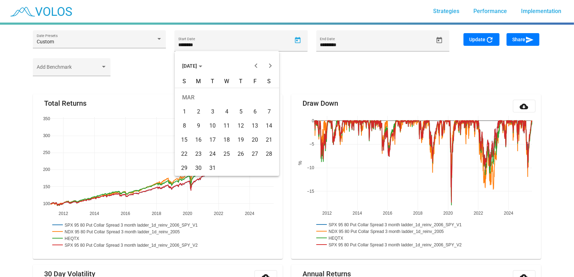
click at [257, 109] on div "6" at bounding box center [255, 112] width 13 height 13
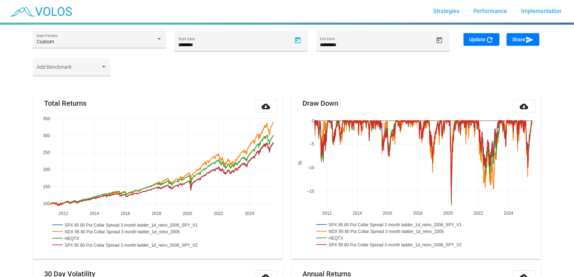
type input "********"
click at [468, 37] on button "Update refresh" at bounding box center [481, 39] width 36 height 13
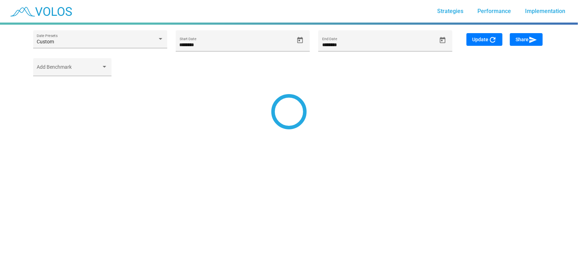
type input "*********"
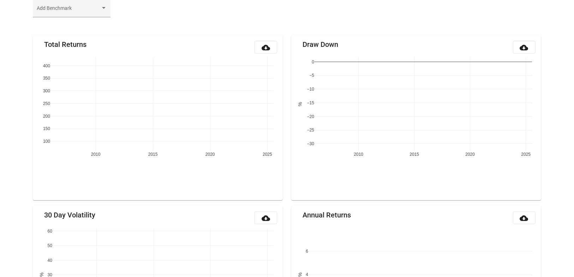
scroll to position [83, 0]
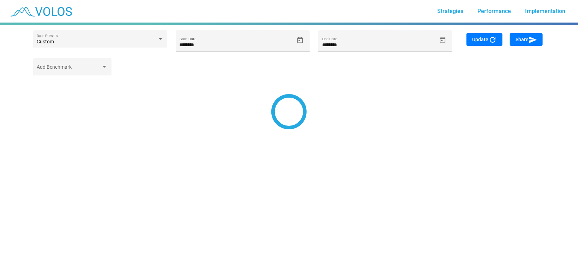
type input "*********"
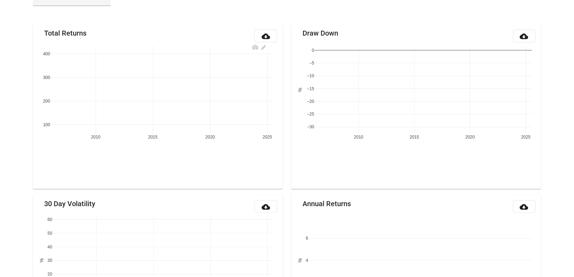
scroll to position [83, 0]
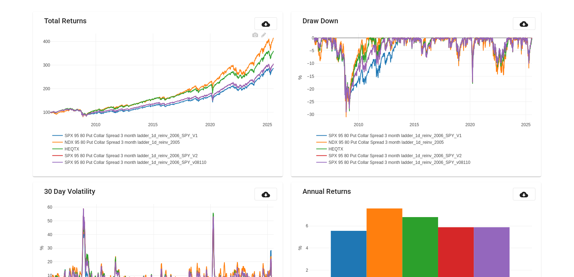
click at [102, 154] on rect at bounding box center [132, 155] width 165 height 7
click at [73, 148] on rect at bounding box center [65, 149] width 31 height 7
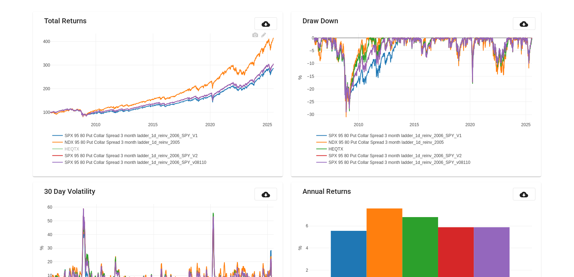
click at [79, 142] on rect at bounding box center [123, 142] width 147 height 7
click at [82, 134] on rect at bounding box center [132, 135] width 165 height 7
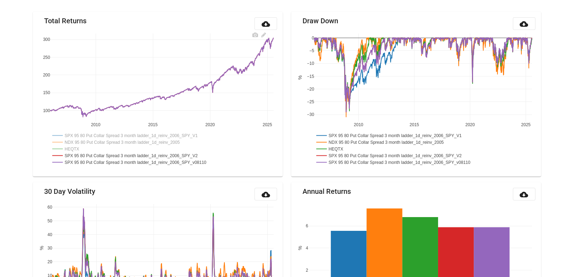
click at [70, 147] on rect at bounding box center [65, 149] width 31 height 7
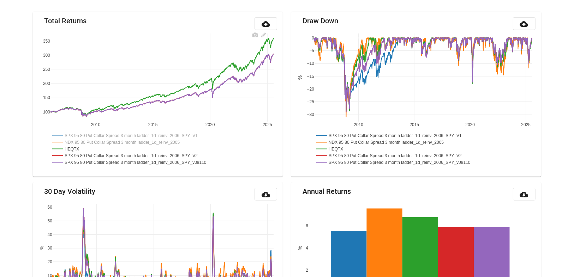
click at [71, 141] on rect at bounding box center [123, 142] width 147 height 7
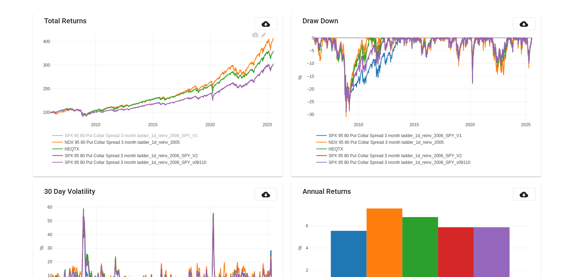
click at [73, 134] on rect at bounding box center [132, 135] width 165 height 7
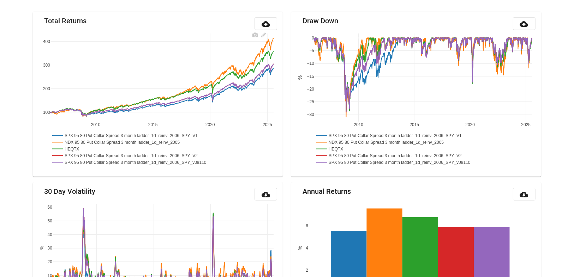
drag, startPoint x: 86, startPoint y: 150, endPoint x: 67, endPoint y: 149, distance: 18.8
click at [67, 149] on g "SPX 95 80 Put Collar Spread 3 month ladder_1d_reinv_2006_SPY_V1 NDX 95 80 Put C…" at bounding box center [138, 149] width 177 height 37
click at [67, 149] on rect at bounding box center [65, 149] width 31 height 7
drag, startPoint x: 85, startPoint y: 147, endPoint x: 63, endPoint y: 147, distance: 21.5
click at [63, 147] on g "SPX 95 80 Put Collar Spread 3 month ladder_1d_reinv_2006_SPY_V1 NDX 95 80 Put C…" at bounding box center [138, 149] width 177 height 37
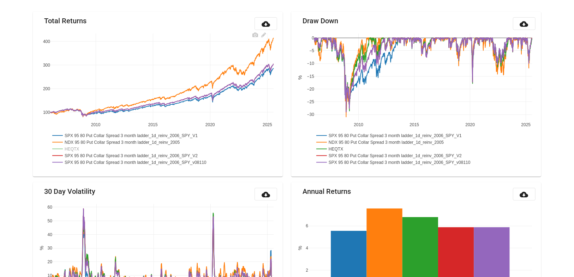
click at [73, 146] on rect at bounding box center [65, 149] width 31 height 7
drag, startPoint x: 86, startPoint y: 147, endPoint x: 65, endPoint y: 148, distance: 21.5
click at [65, 148] on g "SPX 95 80 Put Collar Spread 3 month ladder_1d_reinv_2006_SPY_V1 NDX 95 80 Put C…" at bounding box center [138, 149] width 177 height 37
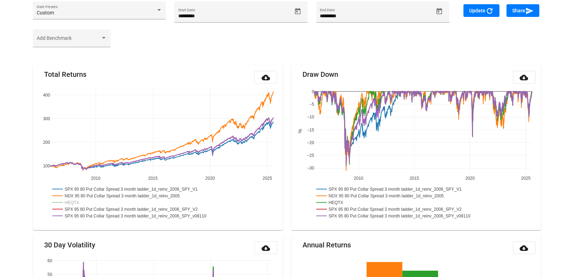
scroll to position [0, 0]
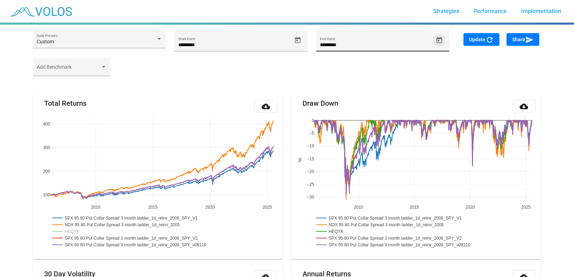
click at [439, 39] on icon "Open calendar" at bounding box center [438, 40] width 7 height 7
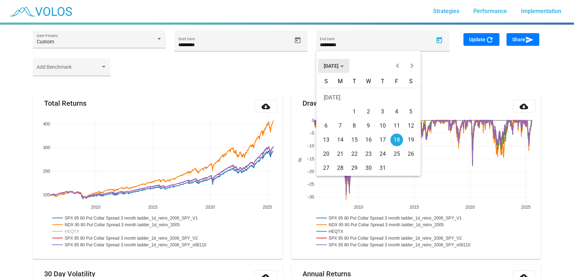
click at [333, 65] on span "JUL 2025" at bounding box center [334, 66] width 20 height 6
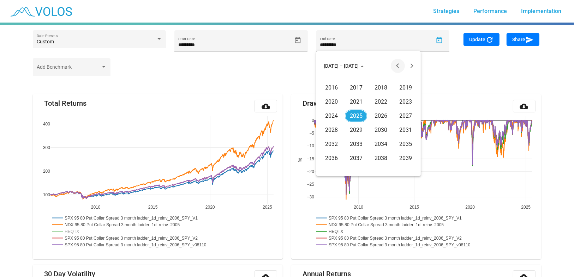
click at [392, 62] on button "Previous 20 years" at bounding box center [398, 66] width 14 height 14
click at [352, 143] on div "2009" at bounding box center [356, 144] width 22 height 13
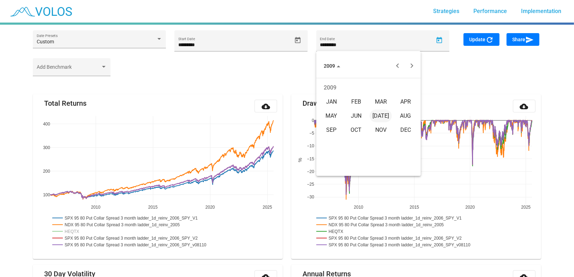
click at [404, 130] on div "DEC" at bounding box center [405, 130] width 22 height 13
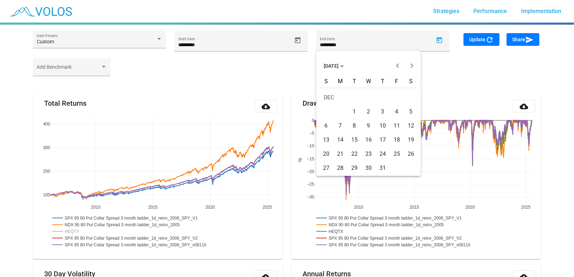
click at [383, 169] on div "31" at bounding box center [382, 168] width 13 height 13
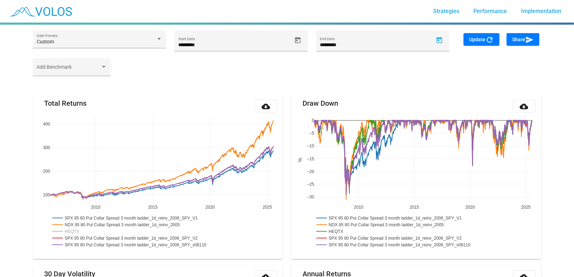
type input "**********"
click at [470, 41] on span "Update refresh" at bounding box center [481, 40] width 25 height 6
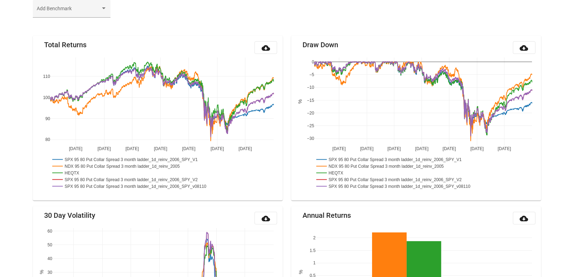
scroll to position [83, 0]
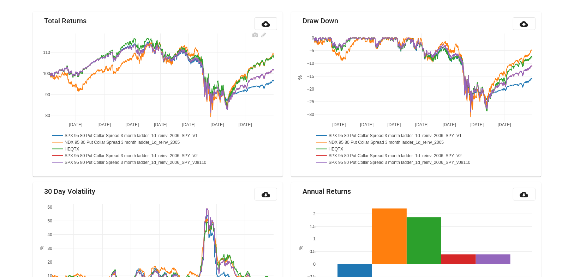
click at [87, 141] on rect at bounding box center [123, 142] width 147 height 7
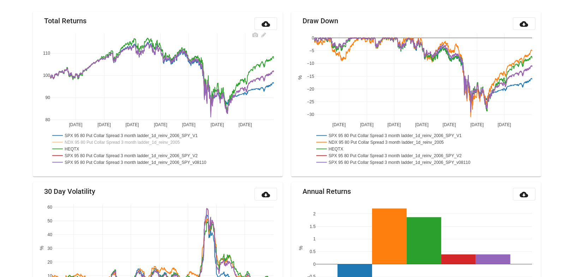
click at [87, 141] on rect at bounding box center [123, 142] width 147 height 7
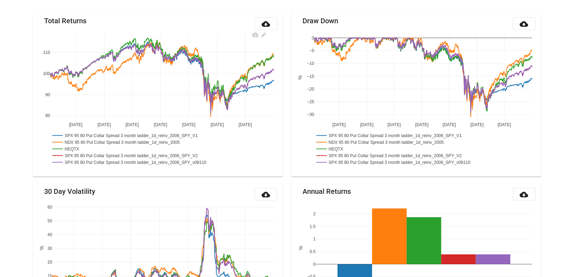
click at [87, 141] on rect at bounding box center [123, 142] width 147 height 7
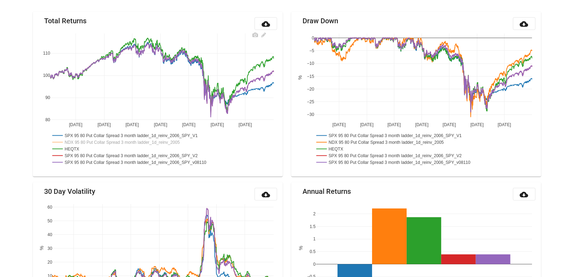
click at [87, 141] on rect at bounding box center [123, 142] width 147 height 7
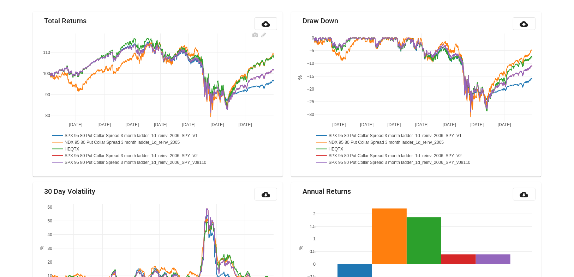
click at [87, 141] on rect at bounding box center [123, 142] width 147 height 7
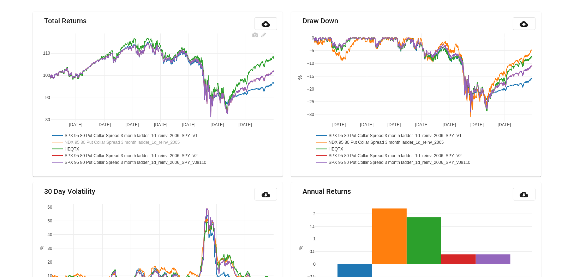
click at [87, 141] on rect at bounding box center [123, 142] width 147 height 7
